Goal: Task Accomplishment & Management: Complete application form

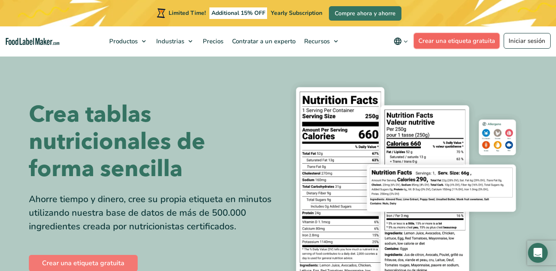
click at [467, 42] on link "Crear una etiqueta gratuita" at bounding box center [457, 41] width 86 height 16
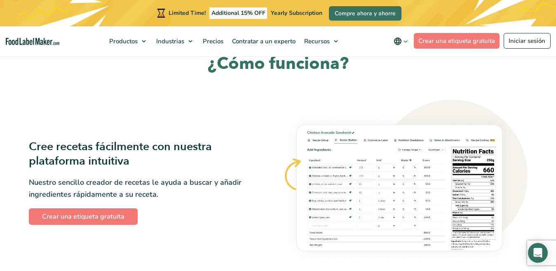
scroll to position [450, 0]
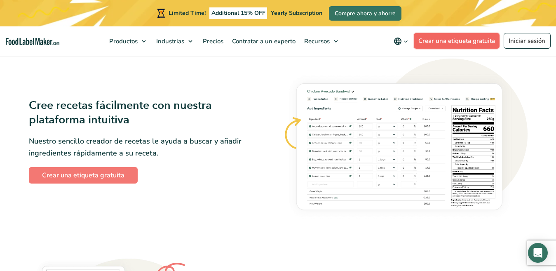
click at [423, 40] on link "Crear una etiqueta gratuita" at bounding box center [457, 41] width 86 height 16
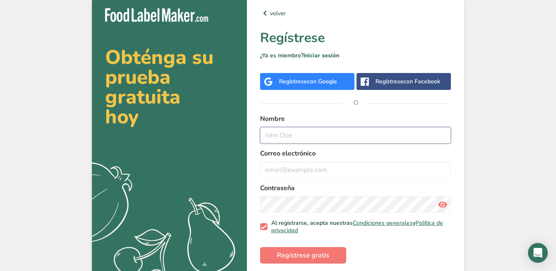
click at [286, 136] on input "text" at bounding box center [355, 135] width 191 height 17
type input "l"
type input "[PERSON_NAME]"
click at [299, 171] on input "email" at bounding box center [355, 170] width 191 height 17
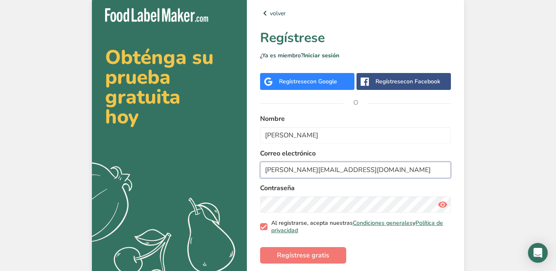
scroll to position [19, 0]
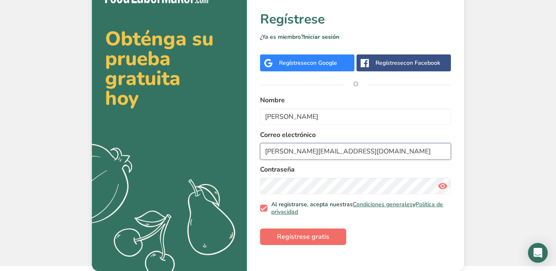
type input "[PERSON_NAME][EMAIL_ADDRESS][DOMAIN_NAME]"
click at [311, 234] on span "Regístrese gratis" at bounding box center [303, 237] width 52 height 10
click at [305, 239] on span "Regístrese gratis" at bounding box center [303, 237] width 52 height 10
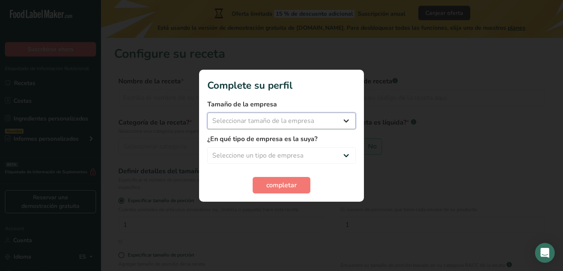
click at [346, 122] on select "Seleccionar tamaño de la empresa Menos de 10 empleados De 10 a 50 empleados De …" at bounding box center [281, 121] width 149 height 17
select select "1"
click at [207, 113] on select "Seleccionar tamaño de la empresa Menos de 10 empleados De 10 a 50 empleados De …" at bounding box center [281, 121] width 149 height 17
click at [301, 161] on select "Seleccione un tipo de empresa Fabricante de alimentos envasados Restaurante y c…" at bounding box center [281, 155] width 149 height 17
select select "8"
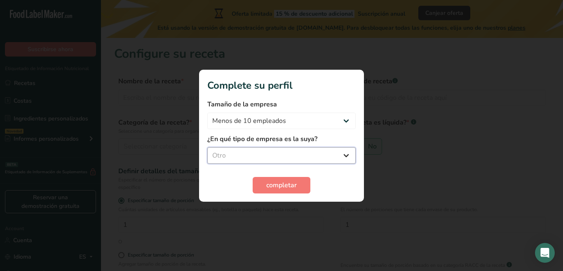
click at [207, 147] on select "Seleccione un tipo de empresa Fabricante de alimentos envasados Restaurante y c…" at bounding box center [281, 155] width 149 height 17
click at [275, 182] on span "completar" at bounding box center [281, 185] width 31 height 10
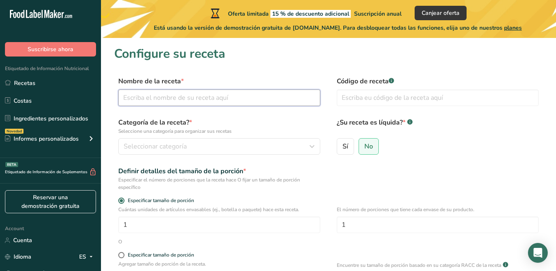
click at [156, 99] on input "text" at bounding box center [219, 98] width 202 height 17
click at [246, 100] on input "text" at bounding box center [219, 98] width 202 height 17
type input "e"
type input "EntoBloom"
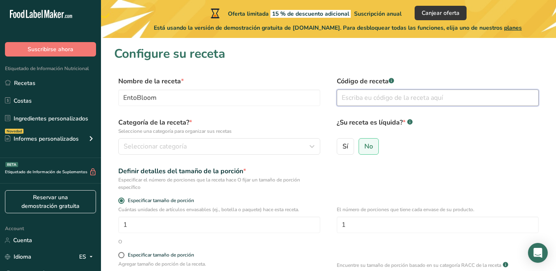
click at [390, 101] on input "text" at bounding box center [438, 98] width 202 height 17
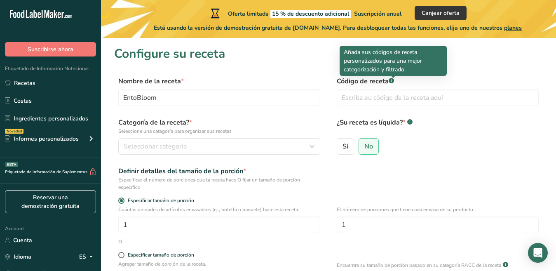
click at [392, 78] on div at bounding box center [393, 77] width 4 height 2
click at [393, 80] on rect at bounding box center [391, 80] width 5 height 5
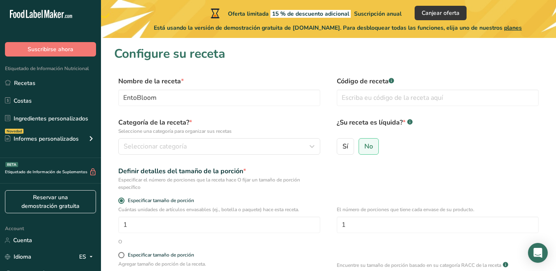
click at [183, 80] on span "*" at bounding box center [182, 81] width 3 height 9
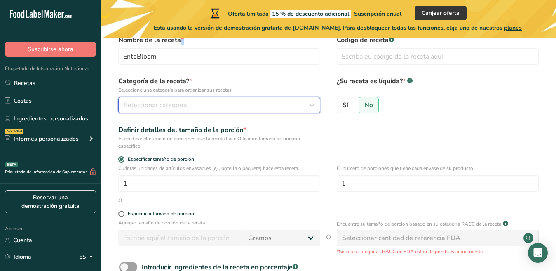
click at [181, 104] on span "Seleccionar categoría" at bounding box center [155, 105] width 63 height 10
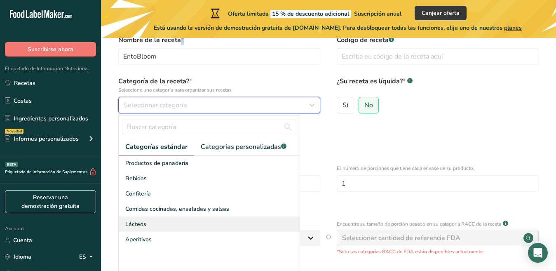
scroll to position [128, 0]
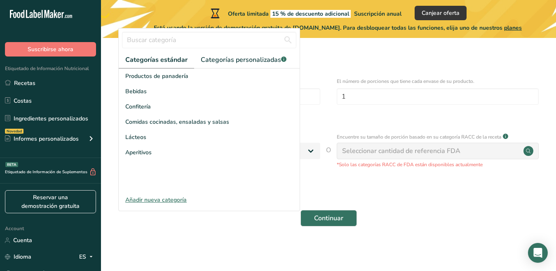
click at [165, 200] on div "Añadir nueva categoría" at bounding box center [209, 200] width 181 height 9
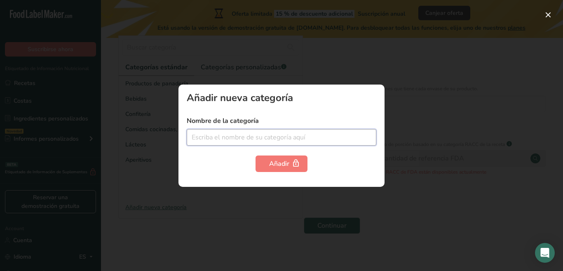
click at [224, 134] on input "text" at bounding box center [282, 137] width 190 height 17
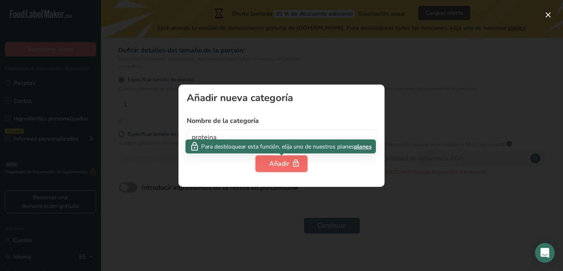
click at [291, 165] on span "button" at bounding box center [296, 164] width 10 height 10
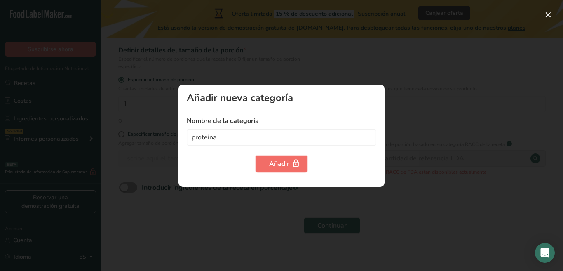
click at [269, 160] on div "Añadir" at bounding box center [281, 164] width 25 height 10
click at [236, 133] on input "proteina" at bounding box center [282, 137] width 190 height 17
drag, startPoint x: 228, startPoint y: 133, endPoint x: 154, endPoint y: 123, distance: 75.0
click at [154, 123] on div "Añadir nueva categoría Nombre de la categoría proteina Añadir" at bounding box center [281, 135] width 563 height 271
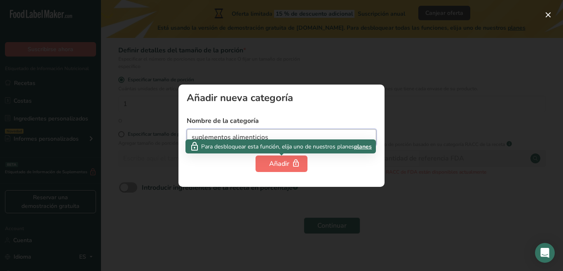
type input "suplementos alimenticios"
click at [278, 168] on div "Añadir" at bounding box center [281, 164] width 25 height 10
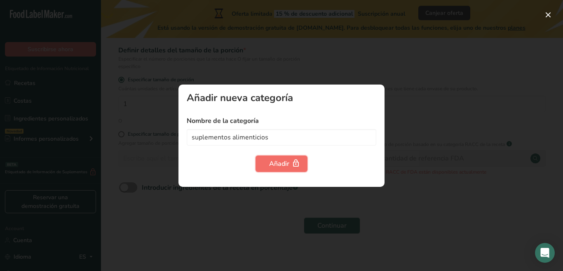
click at [277, 170] on button "Añadir" at bounding box center [282, 164] width 52 height 17
drag, startPoint x: 269, startPoint y: 132, endPoint x: 108, endPoint y: 133, distance: 160.9
click at [108, 133] on div "Añadir nueva categoría Nombre de la categoría suplementos alimenticios Añadir" at bounding box center [281, 135] width 563 height 271
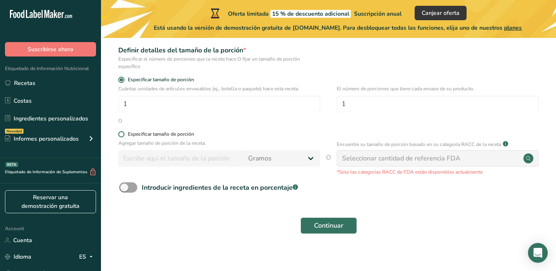
scroll to position [0, 0]
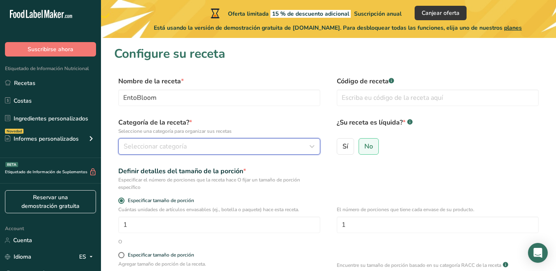
click at [165, 152] on button "Seleccionar categoría" at bounding box center [219, 146] width 202 height 17
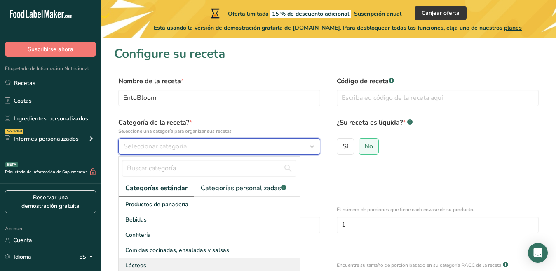
scroll to position [41, 0]
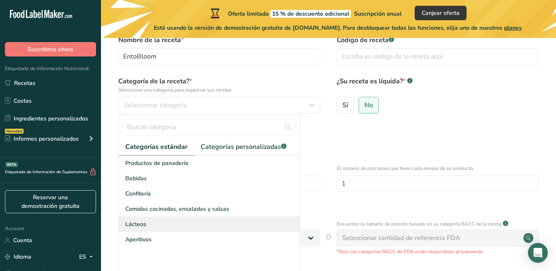
click at [155, 226] on div "Lácteos" at bounding box center [209, 224] width 181 height 15
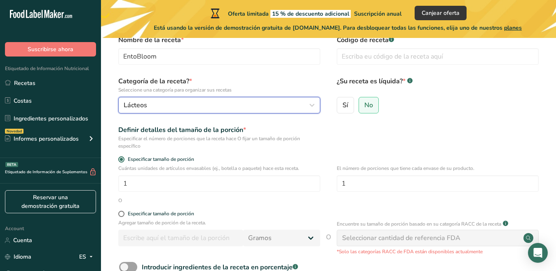
click at [185, 101] on div "Lácteos" at bounding box center [217, 105] width 186 height 10
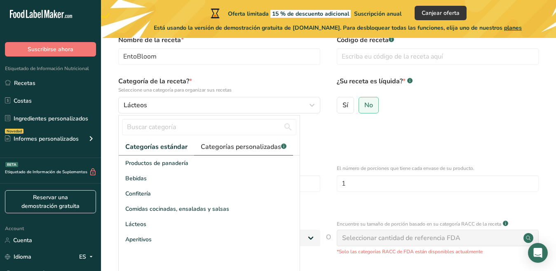
click at [227, 148] on span "Categorías personalizadas .a-a{fill:#347362;}.b-a{fill:#fff;}" at bounding box center [244, 147] width 86 height 10
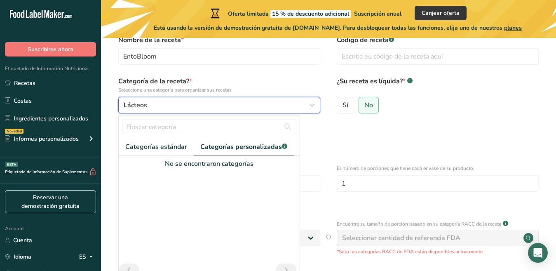
drag, startPoint x: 151, startPoint y: 106, endPoint x: 110, endPoint y: 104, distance: 41.4
click at [110, 104] on section "Configure su receta Nombre de la receta * EntoBloom Código de receta .a-a{fill:…" at bounding box center [328, 164] width 455 height 335
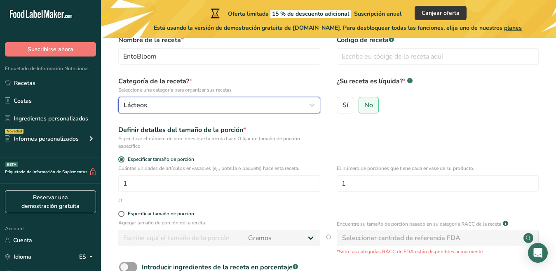
click at [182, 109] on div "Lácteos" at bounding box center [217, 105] width 186 height 10
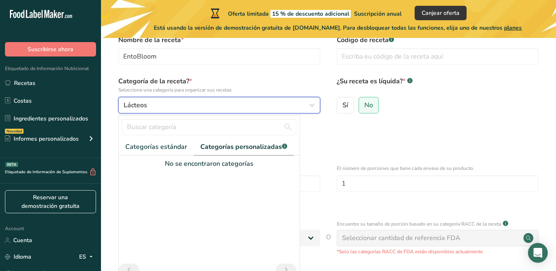
scroll to position [83, 0]
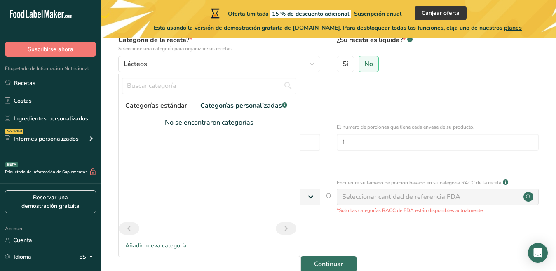
click at [167, 106] on span "Categorías estándar" at bounding box center [156, 106] width 62 height 10
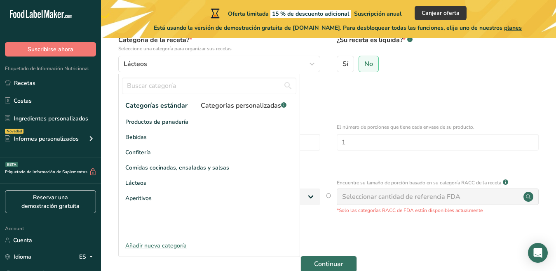
click at [233, 103] on span "Categorías personalizadas .a-a{fill:#347362;}.b-a{fill:#fff;}" at bounding box center [244, 106] width 86 height 10
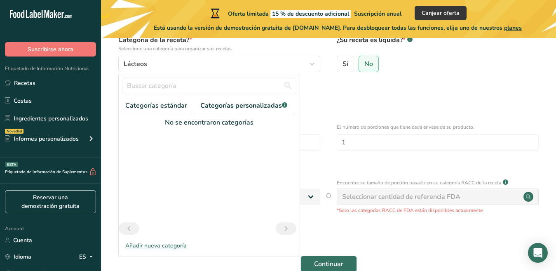
click at [161, 244] on div "Añadir nueva categoría" at bounding box center [209, 245] width 181 height 9
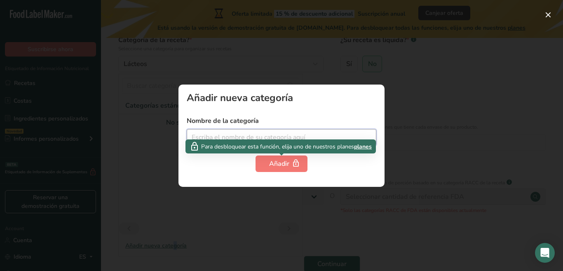
click at [261, 138] on input "text" at bounding box center [282, 137] width 190 height 17
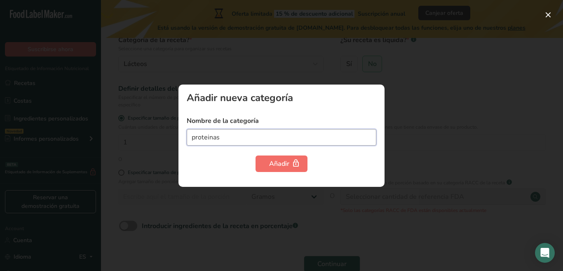
type input "proteinas"
click at [295, 158] on icon "button" at bounding box center [296, 163] width 8 height 13
click at [278, 170] on button "Añadir" at bounding box center [282, 164] width 52 height 17
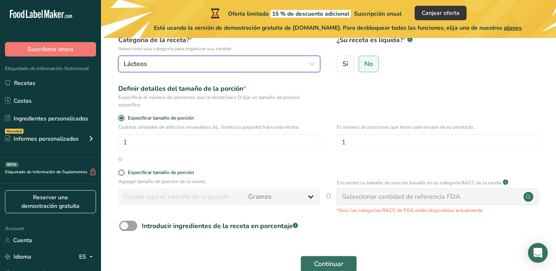
drag, startPoint x: 149, startPoint y: 65, endPoint x: 95, endPoint y: 54, distance: 55.2
click at [95, 54] on div ".a-20{fill:#fff;} Suscribirse ahora Etiquetado de Información Nutricional Recet…" at bounding box center [278, 116] width 556 height 399
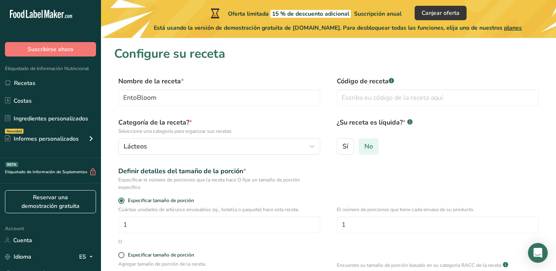
click at [364, 151] on label "No" at bounding box center [369, 146] width 20 height 17
click at [364, 149] on input "No" at bounding box center [361, 146] width 5 height 5
click at [27, 85] on link "Recetas" at bounding box center [50, 83] width 101 height 16
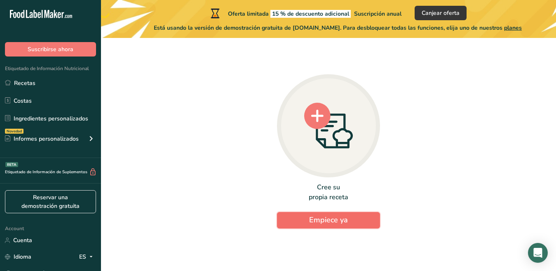
click at [356, 220] on button "Empiece ya" at bounding box center [328, 220] width 103 height 17
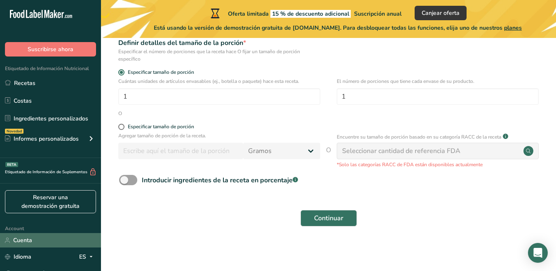
scroll to position [70, 0]
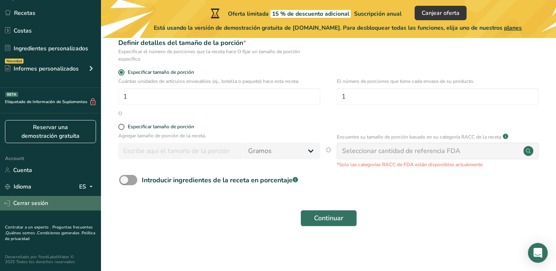
click at [69, 200] on link "Cerrar sesión" at bounding box center [50, 203] width 101 height 14
